Goal: Task Accomplishment & Management: Use online tool/utility

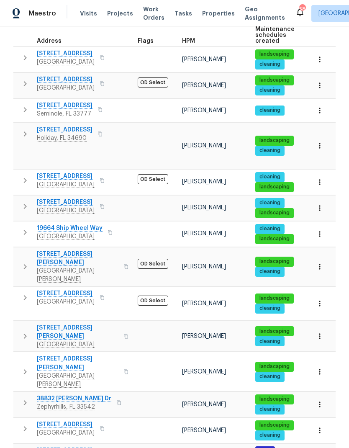
scroll to position [33, 0]
click at [26, 293] on icon "button" at bounding box center [25, 298] width 10 height 10
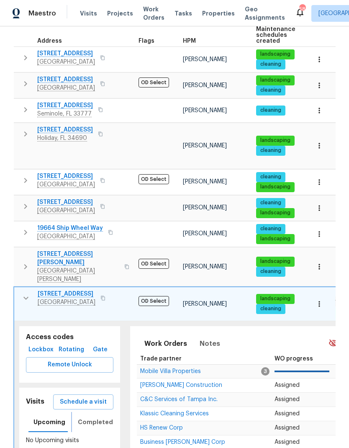
click at [85, 417] on span "Completed" at bounding box center [95, 422] width 35 height 10
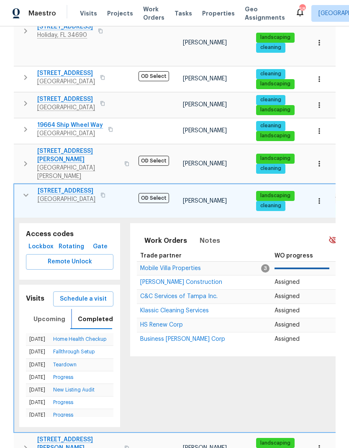
scroll to position [0, 0]
click at [23, 190] on icon "button" at bounding box center [26, 195] width 10 height 10
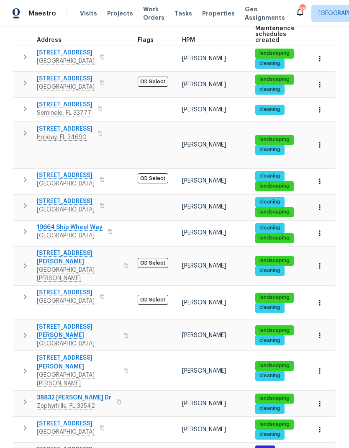
scroll to position [144, 0]
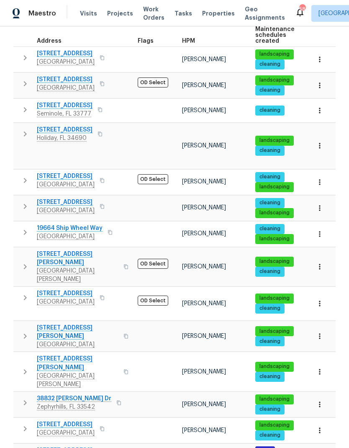
click at [24, 447] on icon "button" at bounding box center [25, 455] width 10 height 10
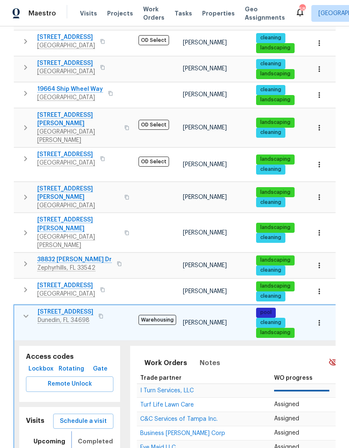
click at [80, 436] on span "Completed" at bounding box center [95, 441] width 35 height 10
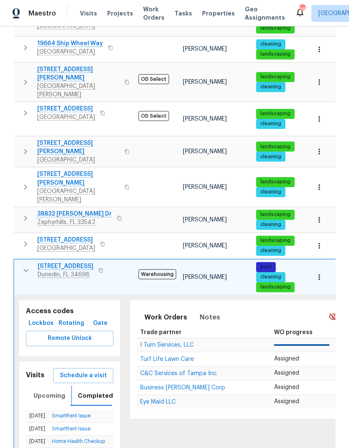
scroll to position [329, 0]
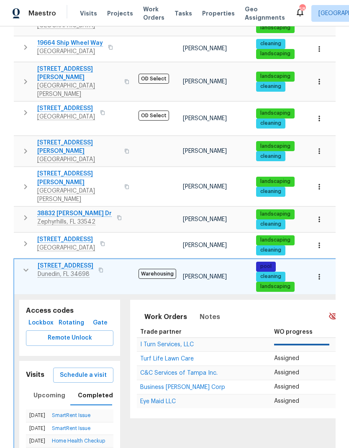
click at [71, 370] on span "Schedule a visit" at bounding box center [83, 375] width 47 height 10
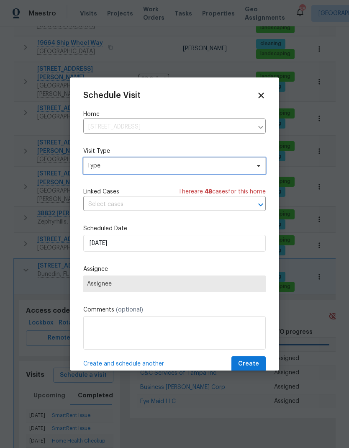
click at [91, 172] on span "Type" at bounding box center [174, 165] width 182 height 17
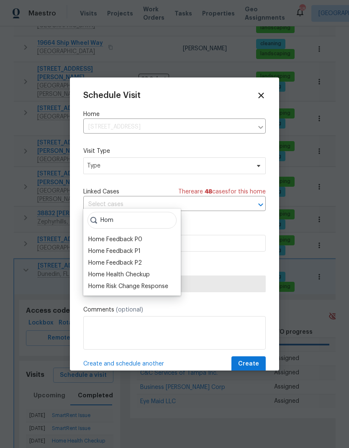
type input "Hom"
click at [93, 270] on div "Home Health Checkup" at bounding box center [119, 274] width 62 height 8
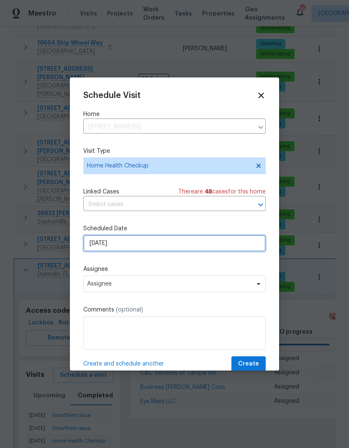
click at [94, 247] on input "[DATE]" at bounding box center [174, 243] width 182 height 17
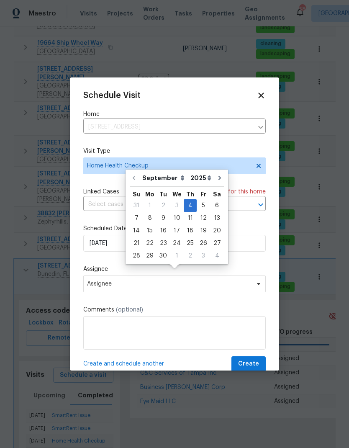
click at [78, 226] on div "Schedule Visit Home 1404 Rosewood Ave, Dunedin, FL 34698 ​ Visit Type Home Heal…" at bounding box center [174, 223] width 209 height 293
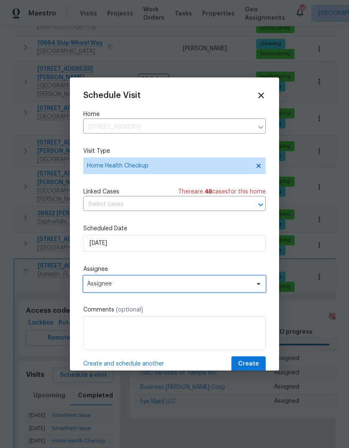
click at [93, 287] on span "Assignee" at bounding box center [169, 283] width 164 height 7
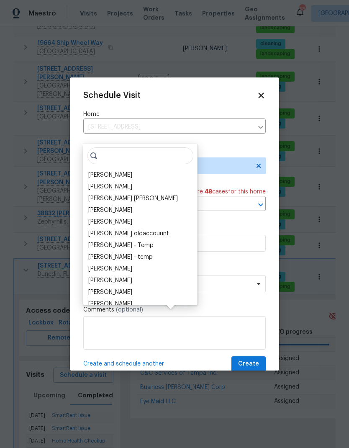
click at [95, 171] on div "[PERSON_NAME]" at bounding box center [110, 175] width 44 height 8
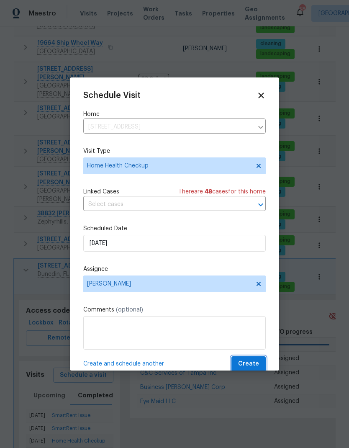
click at [249, 369] on span "Create" at bounding box center [248, 364] width 21 height 10
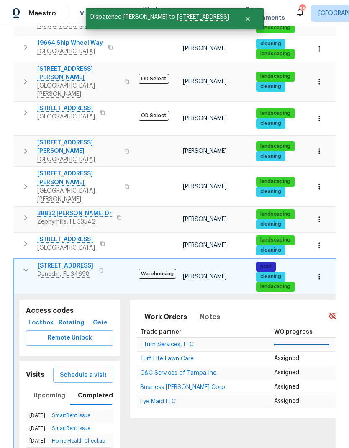
click at [26, 262] on button "button" at bounding box center [26, 270] width 17 height 17
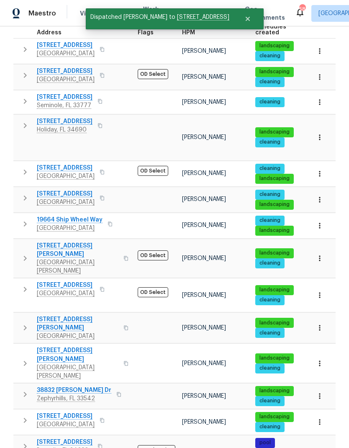
scroll to position [144, 0]
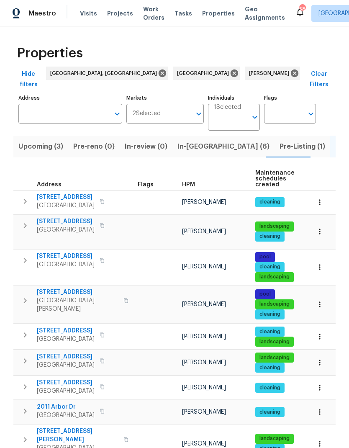
scroll to position [15, 0]
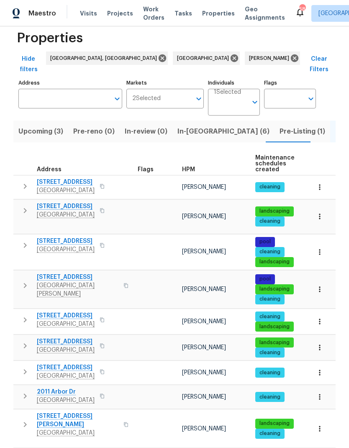
click at [23, 181] on icon "button" at bounding box center [25, 186] width 10 height 10
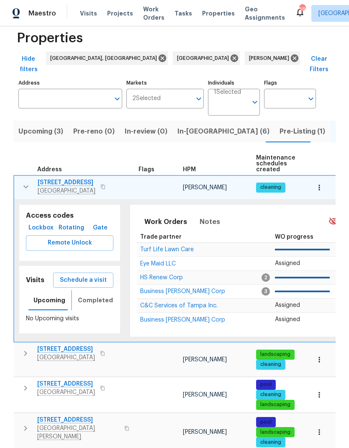
click at [81, 295] on span "Completed" at bounding box center [95, 300] width 35 height 10
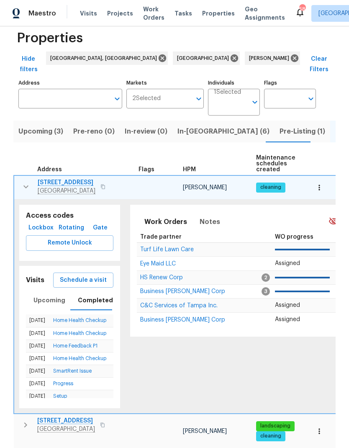
click at [24, 182] on icon "button" at bounding box center [26, 187] width 10 height 10
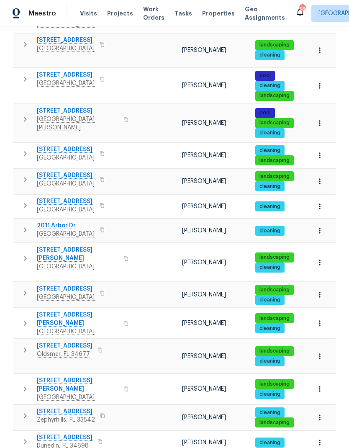
scroll to position [180, 0]
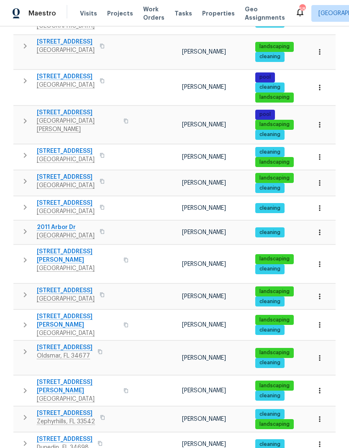
click at [26, 150] on icon "button" at bounding box center [25, 155] width 10 height 10
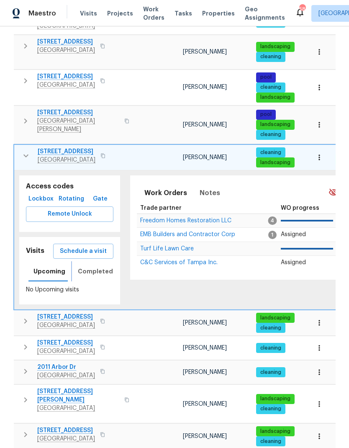
click at [84, 266] on span "Completed" at bounding box center [95, 271] width 35 height 10
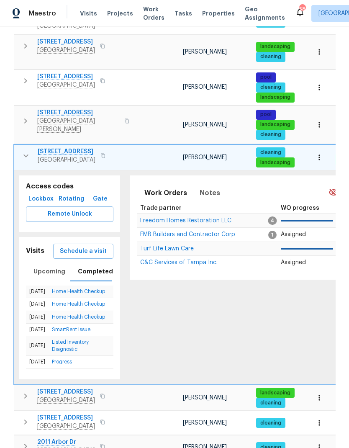
click at [24, 147] on button "button" at bounding box center [26, 155] width 17 height 17
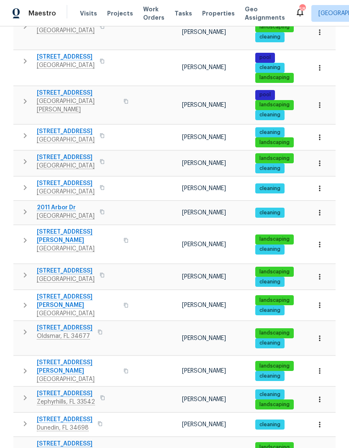
scroll to position [204, 0]
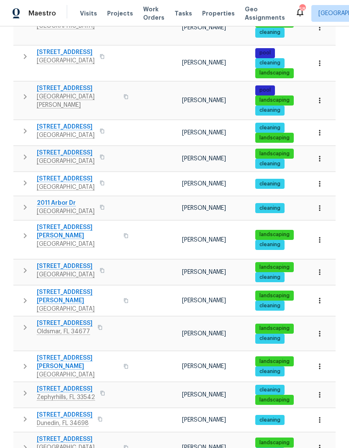
click at [24, 202] on icon "button" at bounding box center [25, 207] width 10 height 10
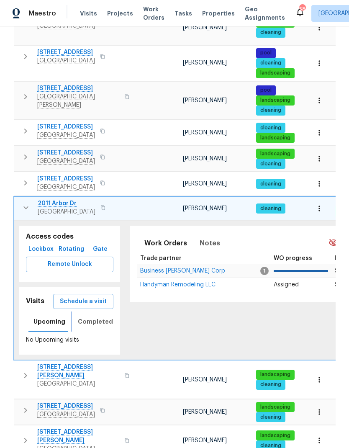
click at [87, 316] on span "Completed" at bounding box center [95, 321] width 35 height 10
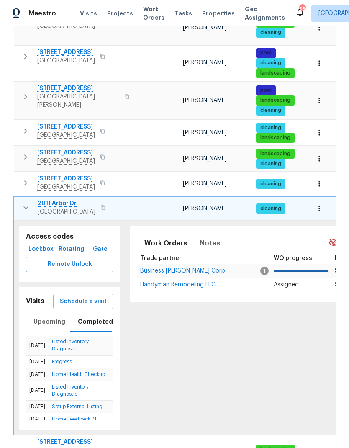
click at [25, 203] on icon "button" at bounding box center [26, 208] width 10 height 10
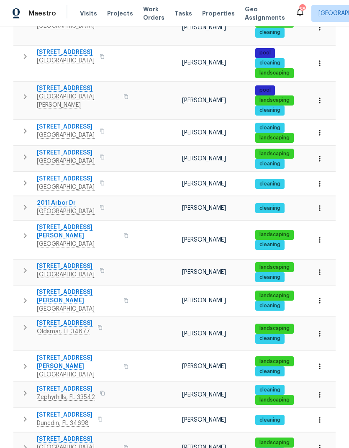
click at [23, 202] on icon "button" at bounding box center [25, 207] width 10 height 10
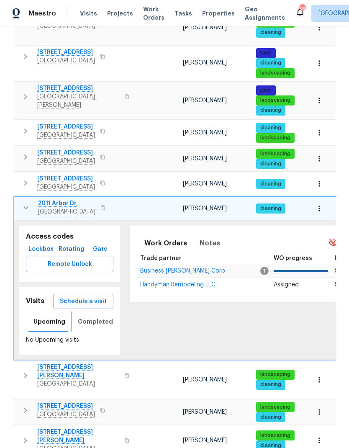
click at [90, 316] on span "Completed" at bounding box center [95, 321] width 35 height 10
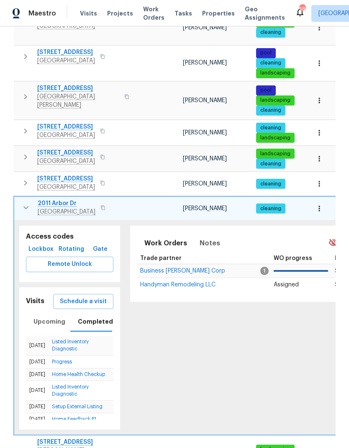
click at [65, 296] on span "Schedule a visit" at bounding box center [83, 301] width 47 height 10
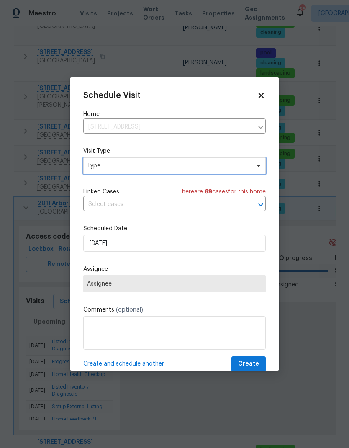
click at [95, 166] on span "Type" at bounding box center [168, 166] width 163 height 8
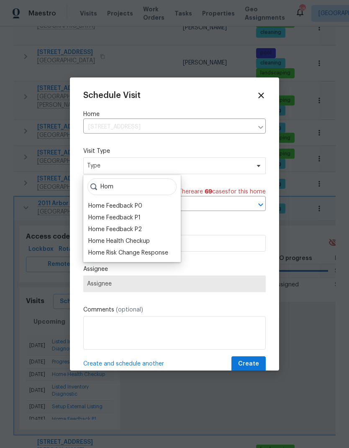
type input "Hom"
click at [92, 242] on div "Home Health Checkup" at bounding box center [119, 241] width 62 height 8
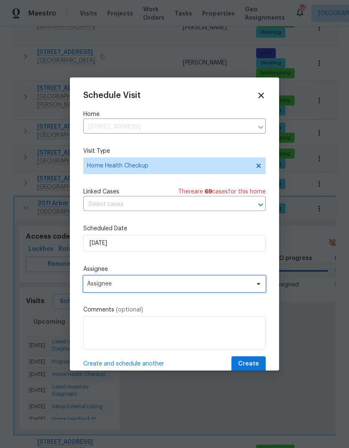
click at [88, 287] on span "Assignee" at bounding box center [169, 283] width 164 height 7
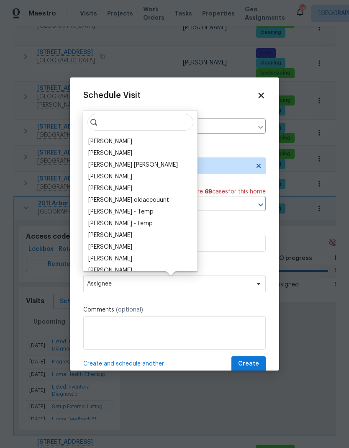
click at [94, 139] on div "[PERSON_NAME]" at bounding box center [110, 141] width 44 height 8
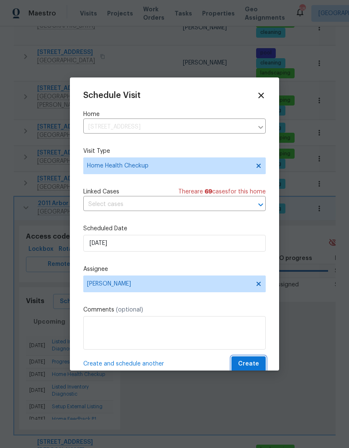
click at [254, 366] on span "Create" at bounding box center [248, 364] width 21 height 10
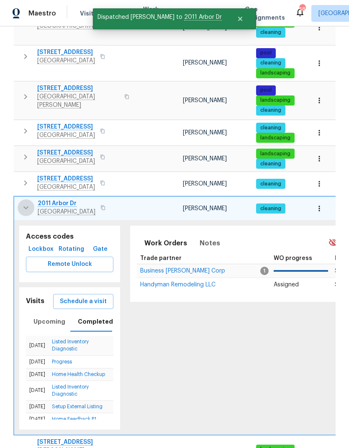
click at [25, 203] on icon "button" at bounding box center [26, 208] width 10 height 10
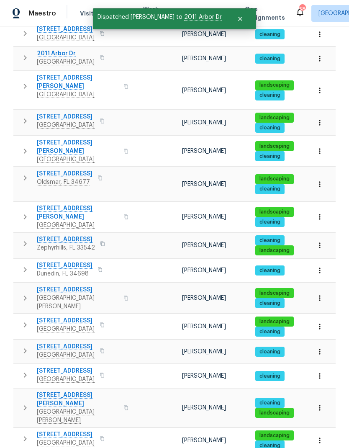
scroll to position [349, 0]
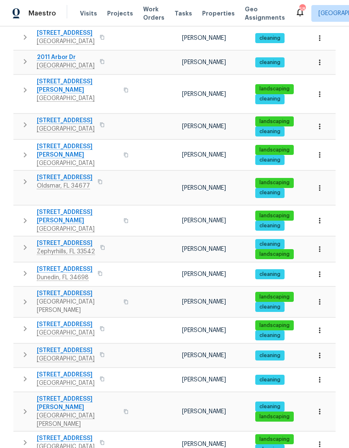
click at [26, 150] on icon "button" at bounding box center [25, 155] width 10 height 10
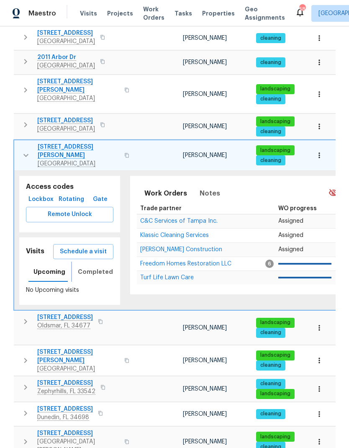
click at [80, 267] on span "Completed" at bounding box center [95, 272] width 35 height 10
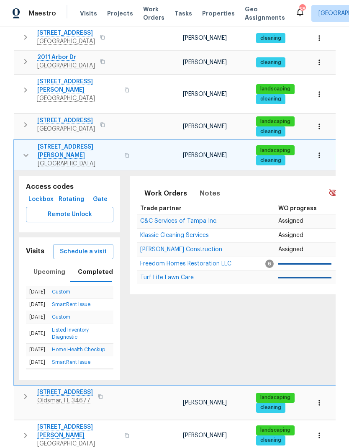
click at [67, 247] on span "Schedule a visit" at bounding box center [83, 252] width 47 height 10
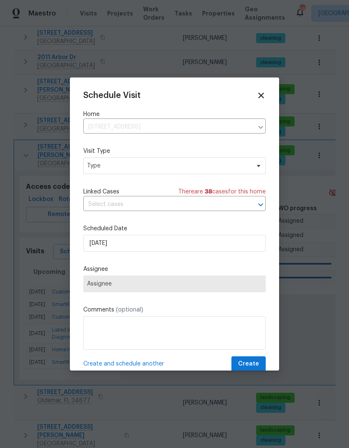
click at [262, 94] on icon at bounding box center [260, 95] width 5 height 5
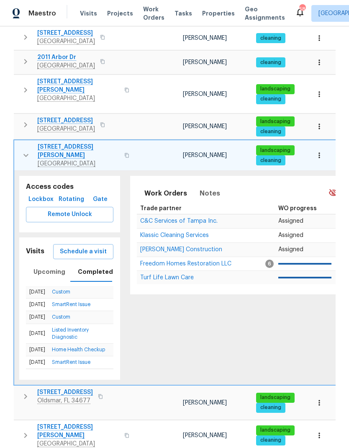
scroll to position [0, 0]
click at [211, 188] on span "Notes" at bounding box center [210, 194] width 21 height 12
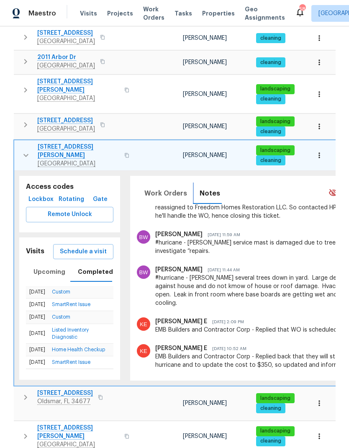
scroll to position [123, 0]
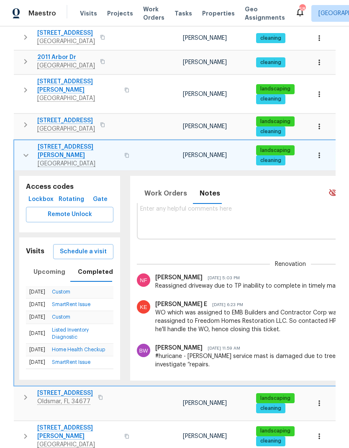
click at [70, 247] on span "Schedule a visit" at bounding box center [83, 252] width 47 height 10
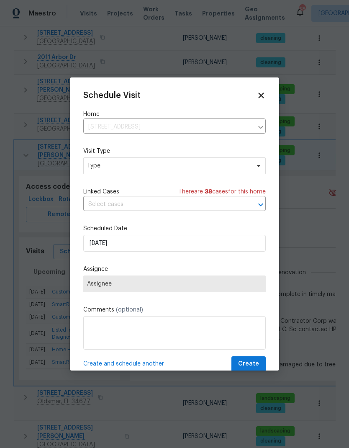
scroll to position [0, 0]
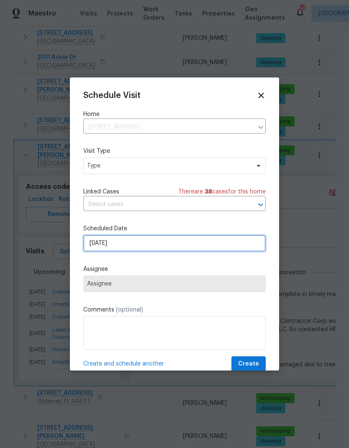
click at [95, 252] on input "[DATE]" at bounding box center [174, 243] width 182 height 17
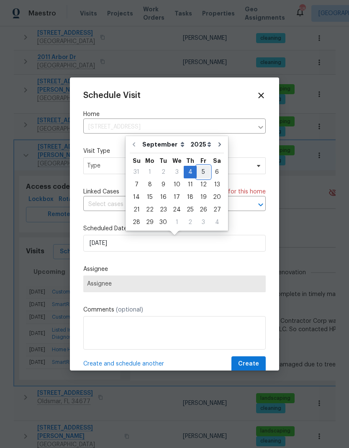
click at [197, 169] on div "5" at bounding box center [203, 172] width 13 height 12
type input "[DATE]"
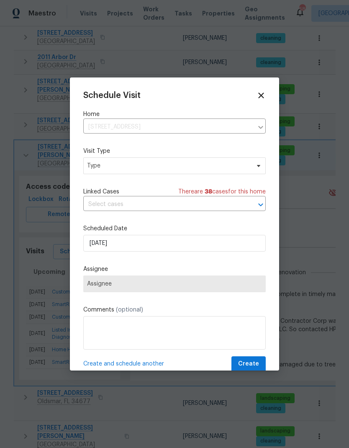
click at [88, 286] on span "Assignee" at bounding box center [174, 283] width 175 height 7
click at [95, 285] on span "Assignee" at bounding box center [174, 283] width 175 height 7
click at [95, 163] on span "Type" at bounding box center [168, 166] width 163 height 8
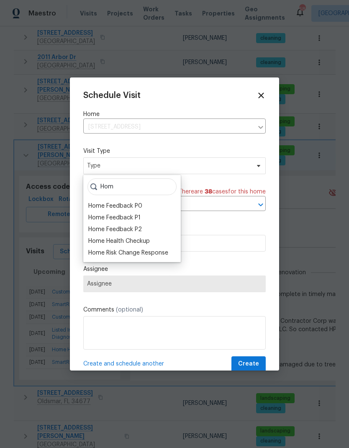
type input "Hom"
click at [93, 242] on div "Home Health Checkup" at bounding box center [119, 241] width 62 height 8
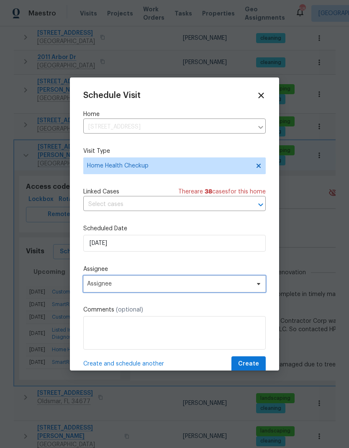
click at [86, 288] on span "Assignee" at bounding box center [174, 283] width 182 height 17
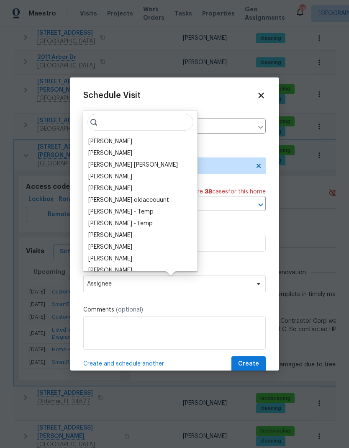
click at [89, 141] on div "[PERSON_NAME]" at bounding box center [110, 141] width 44 height 8
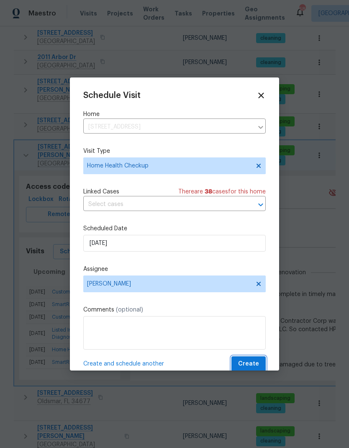
click at [259, 363] on span "Create" at bounding box center [248, 364] width 21 height 10
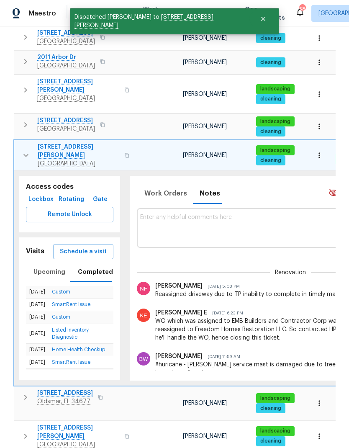
click at [26, 150] on icon "button" at bounding box center [26, 155] width 10 height 10
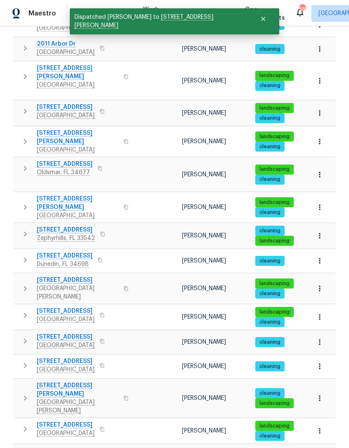
scroll to position [367, 0]
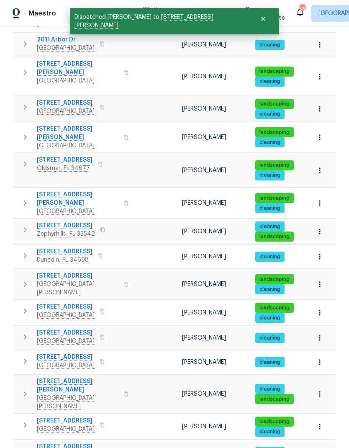
click at [24, 253] on icon "button" at bounding box center [25, 255] width 3 height 5
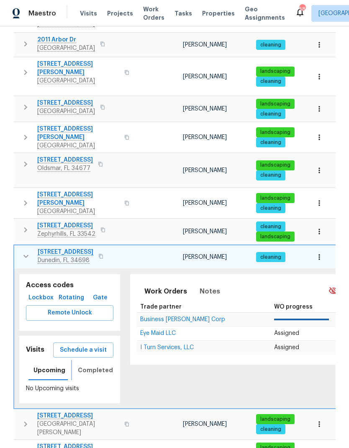
click at [82, 365] on span "Completed" at bounding box center [95, 370] width 35 height 10
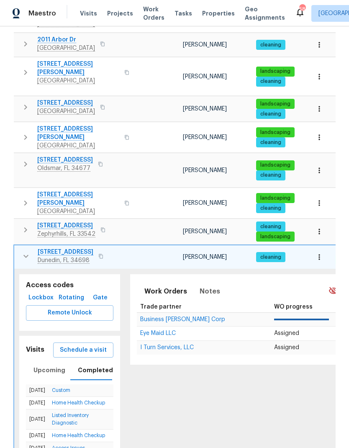
click at [64, 345] on span "Schedule a visit" at bounding box center [83, 350] width 47 height 10
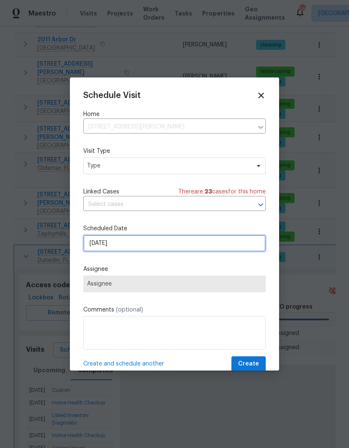
click at [93, 247] on input "[DATE]" at bounding box center [174, 243] width 182 height 17
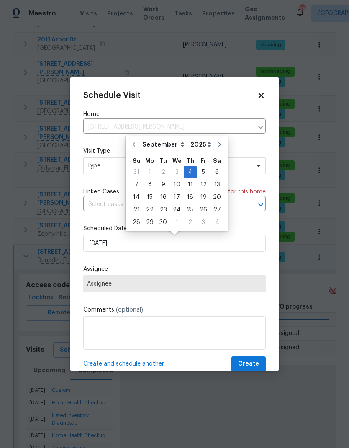
click at [257, 146] on div "Schedule Visit Home 2364 Hanover Dr, Dunedin, FL 34698 ​ Visit Type Type Linked…" at bounding box center [174, 231] width 182 height 281
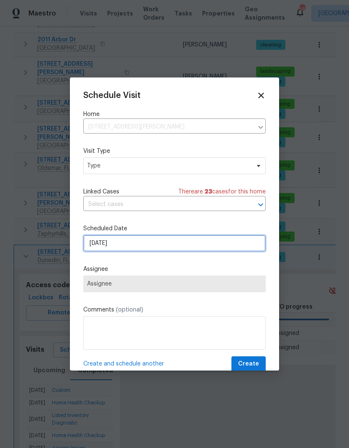
click at [90, 247] on input "[DATE]" at bounding box center [174, 243] width 182 height 17
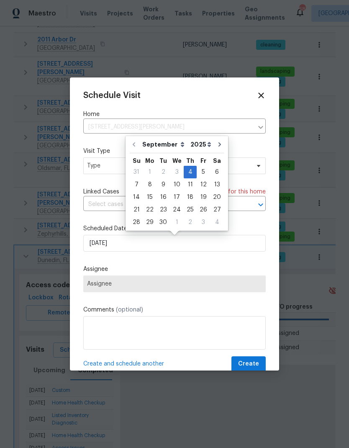
click at [261, 151] on label "Visit Type" at bounding box center [174, 151] width 182 height 8
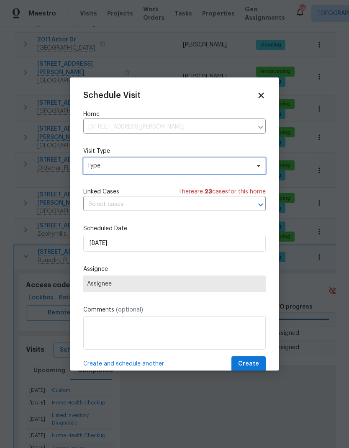
click at [229, 169] on span "Type" at bounding box center [168, 166] width 163 height 8
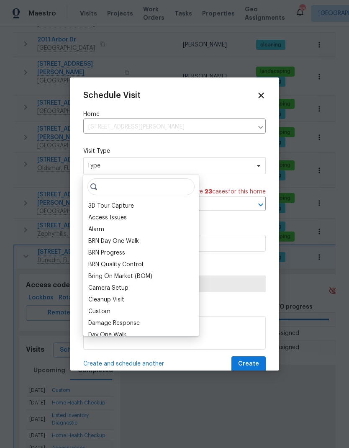
type input "H"
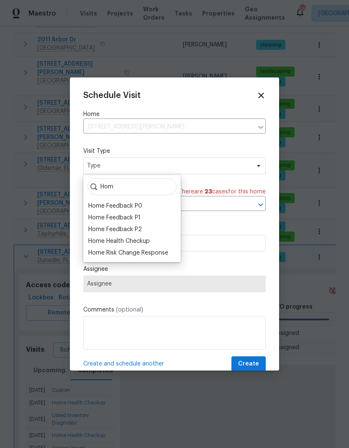
type input "Hom"
click at [92, 242] on div "Home Health Checkup" at bounding box center [119, 241] width 62 height 8
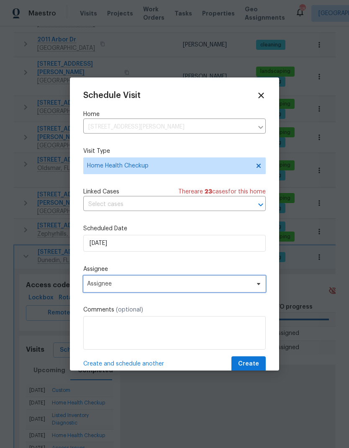
click at [91, 287] on span "Assignee" at bounding box center [169, 283] width 164 height 7
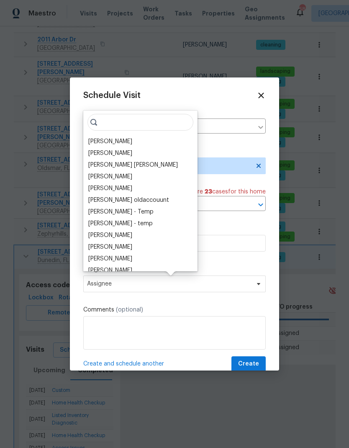
click at [91, 141] on div "[PERSON_NAME]" at bounding box center [110, 141] width 44 height 8
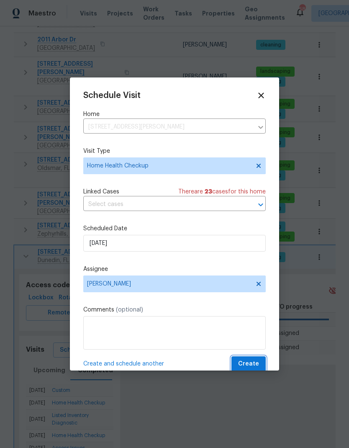
click at [256, 365] on span "Create" at bounding box center [248, 364] width 21 height 10
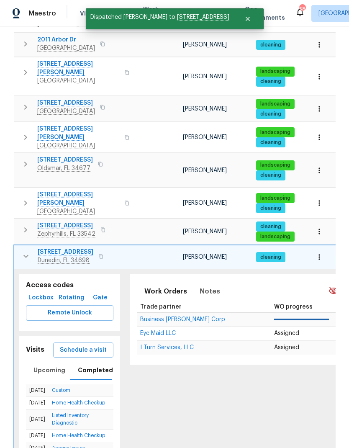
click at [21, 251] on icon "button" at bounding box center [26, 256] width 10 height 10
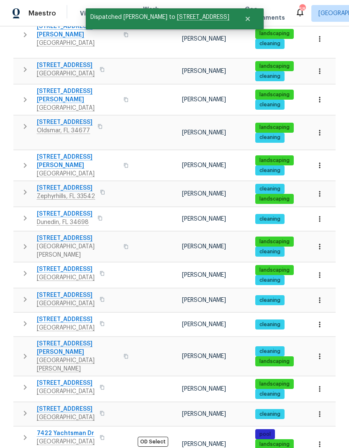
scroll to position [33, 0]
